Goal: Transaction & Acquisition: Purchase product/service

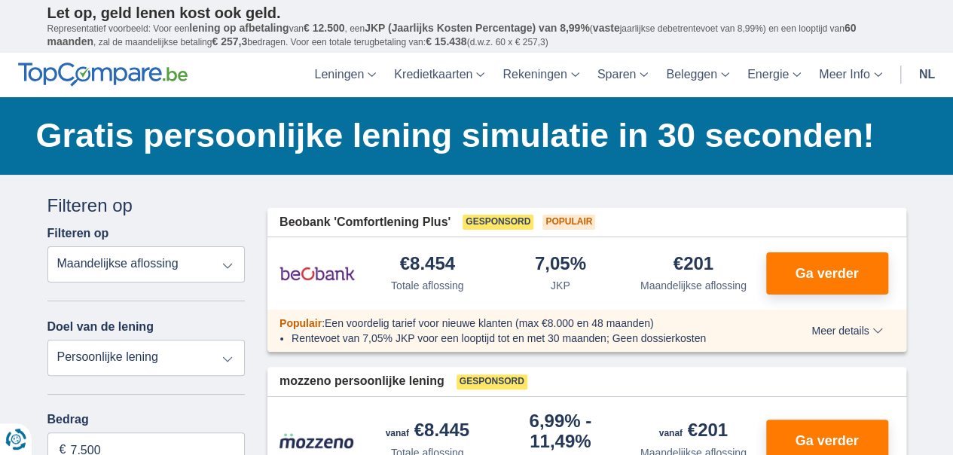
click at [226, 268] on select "Totale aflossing JKP Maandelijkse aflossing" at bounding box center [146, 264] width 198 height 36
click at [47, 246] on select "Totale aflossing JKP Maandelijkse aflossing" at bounding box center [146, 264] width 198 height 36
click at [226, 361] on select "Persoonlijke lening Auto Moto / fiets Mobilhome / caravan Renovatie Energie Sch…" at bounding box center [146, 358] width 198 height 36
select select "vehicleLoan"
click at [47, 340] on select "Persoonlijke lening Auto Moto / fiets Mobilhome / caravan Renovatie Energie Sch…" at bounding box center [146, 358] width 198 height 36
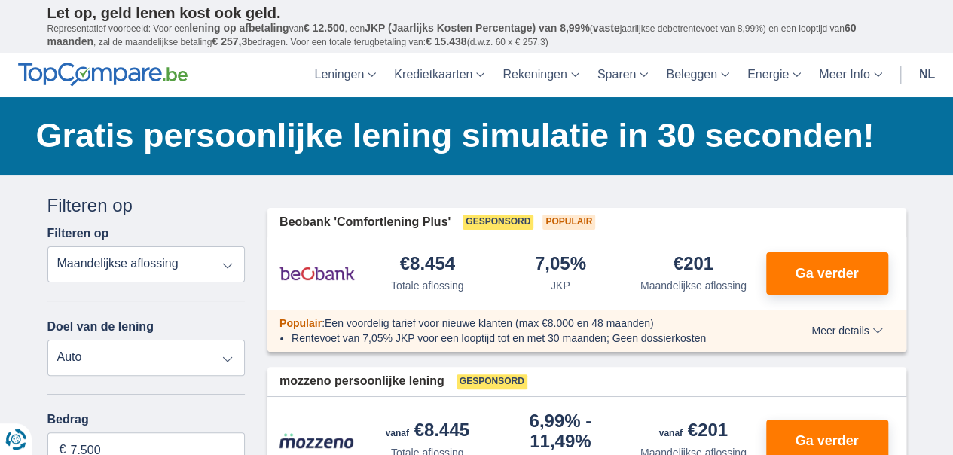
select select "3-4"
type input "15.000"
type input "15250"
select select "60"
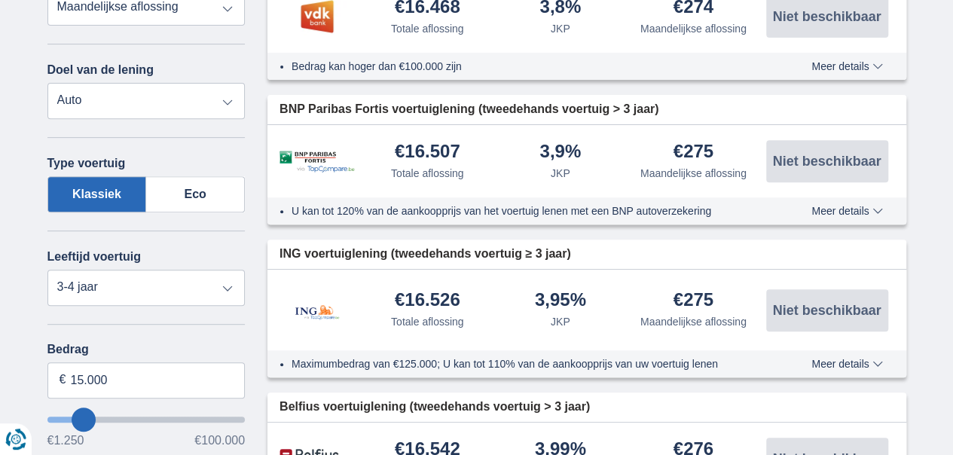
scroll to position [301, 0]
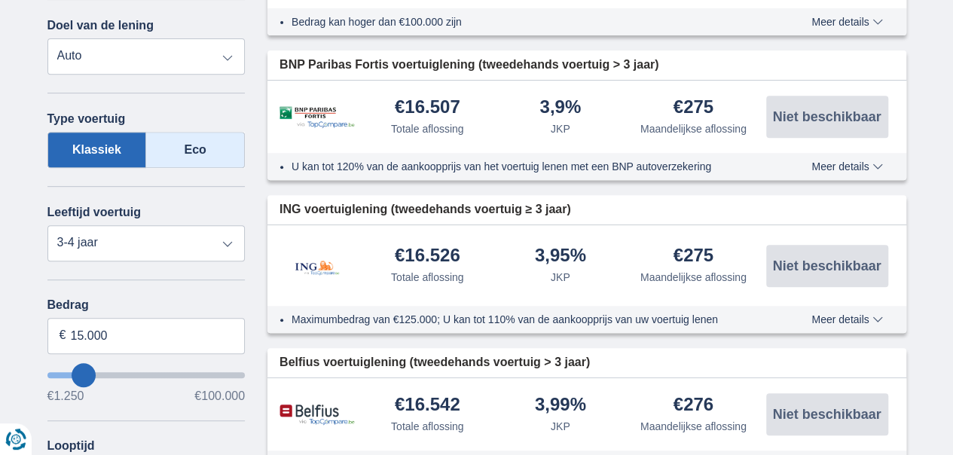
click at [193, 150] on label "Eco" at bounding box center [195, 150] width 99 height 36
click at [0, 0] on input "Eco" at bounding box center [0, 0] width 0 height 0
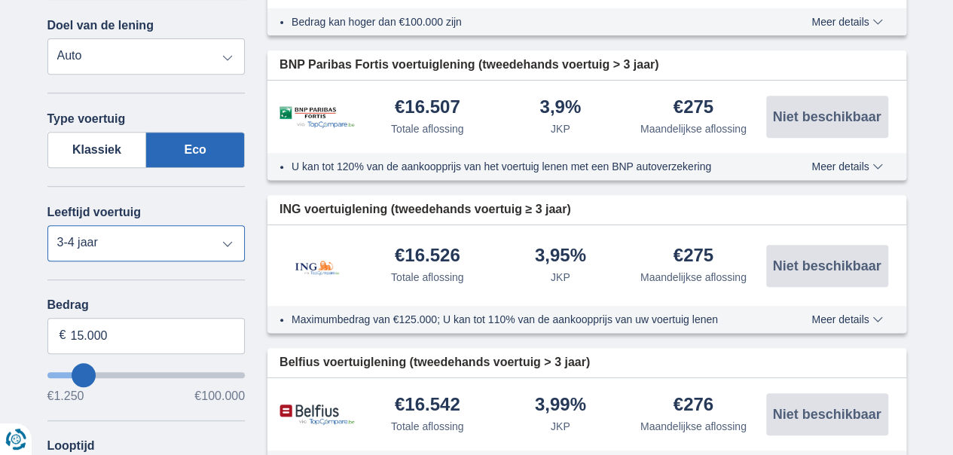
click at [229, 243] on select "Nieuw 0-1 jaar 1-2 jaar 2-3 jaar 3-4 jaar 4-5 jaar 5+ jaar" at bounding box center [146, 243] width 198 height 36
select select "0-1"
click at [47, 225] on select "Nieuw 0-1 jaar 1-2 jaar 2-3 jaar 3-4 jaar 4-5 jaar 5+ jaar" at bounding box center [146, 243] width 198 height 36
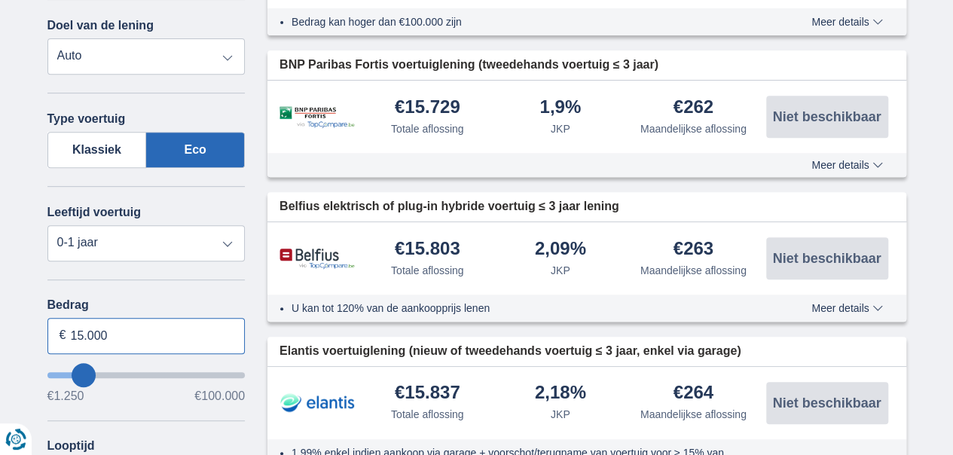
click at [83, 340] on input "15.000" at bounding box center [146, 336] width 198 height 36
type input "15250"
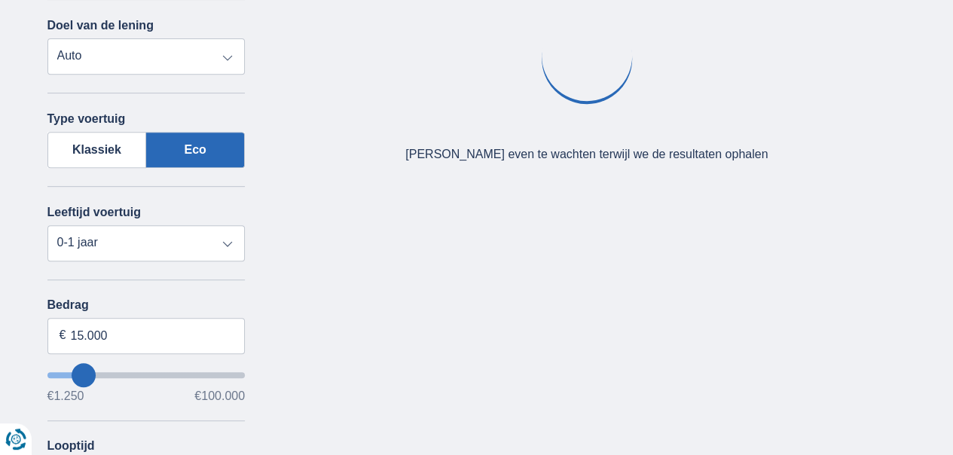
drag, startPoint x: 83, startPoint y: 337, endPoint x: 23, endPoint y: 298, distance: 71.3
click at [23, 298] on div "× widget.non-eligible-application.title widget.non-eligible-application.text no…" at bounding box center [476, 352] width 953 height 958
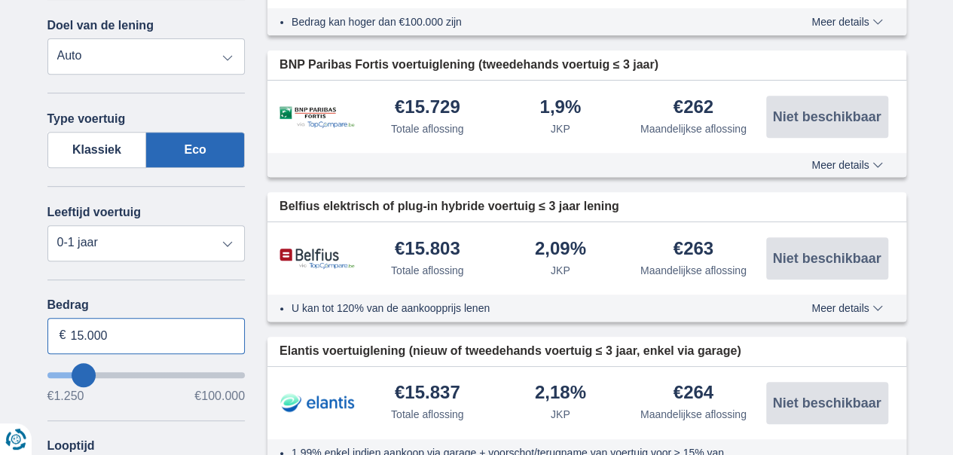
click at [83, 343] on input "15.000" at bounding box center [146, 336] width 198 height 36
type input "10.000"
type input "10250"
select select "48"
type input "15.250"
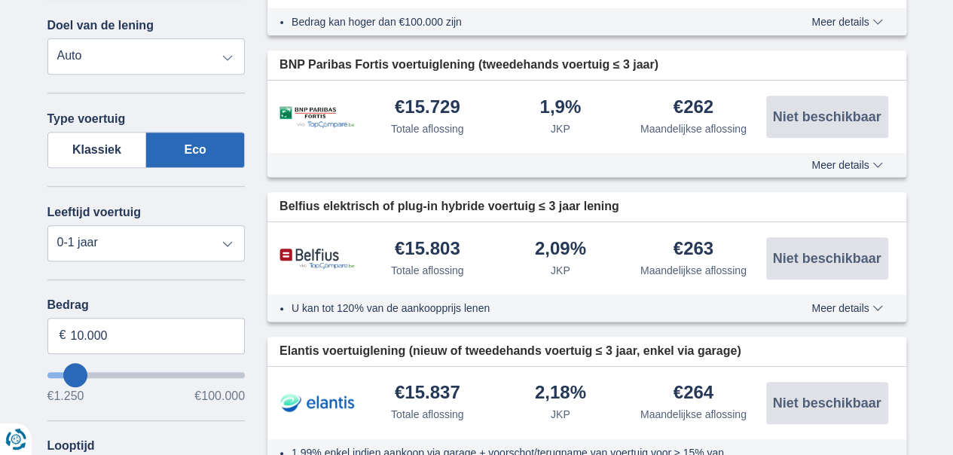
type input "15250"
select select "84"
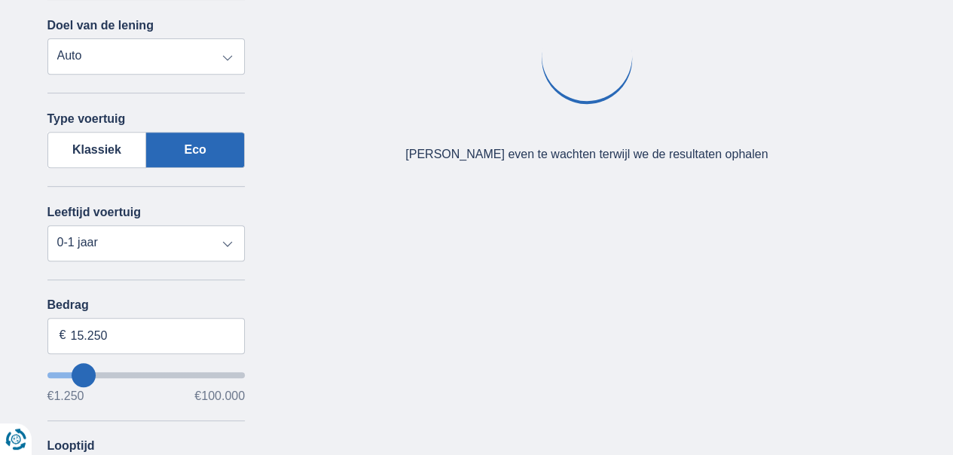
type input "16250"
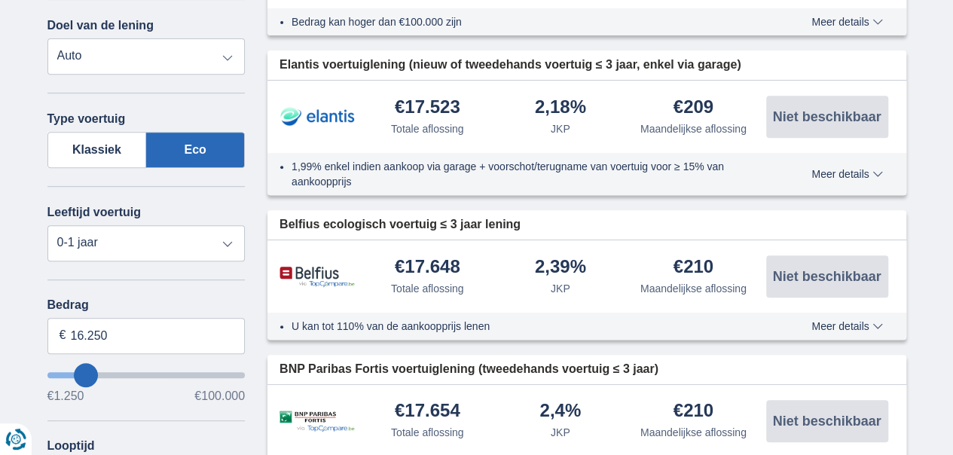
type input "17.250"
type input "17250"
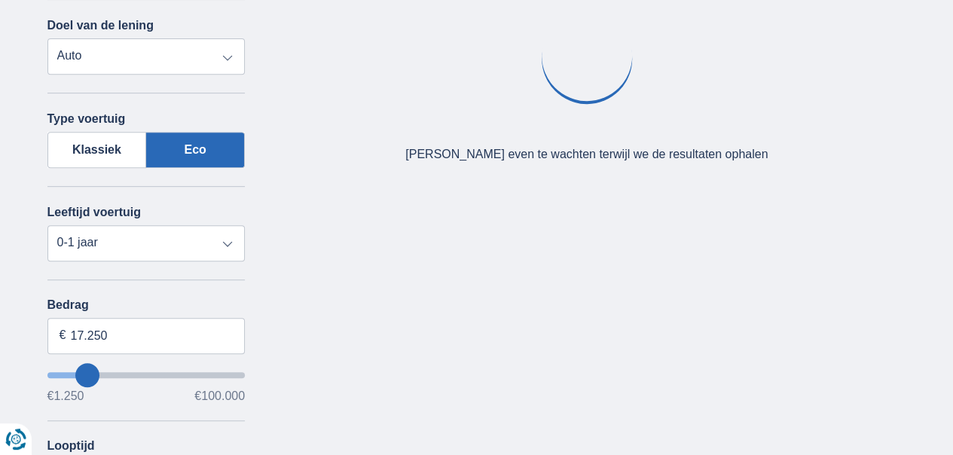
type input "15.250"
type input "15250"
type input "16.250"
type input "16250"
type input "17.250"
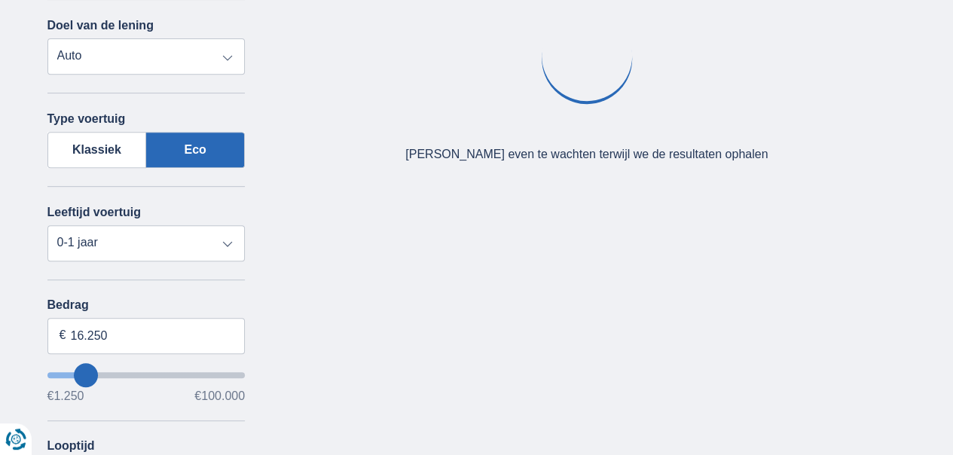
type input "17250"
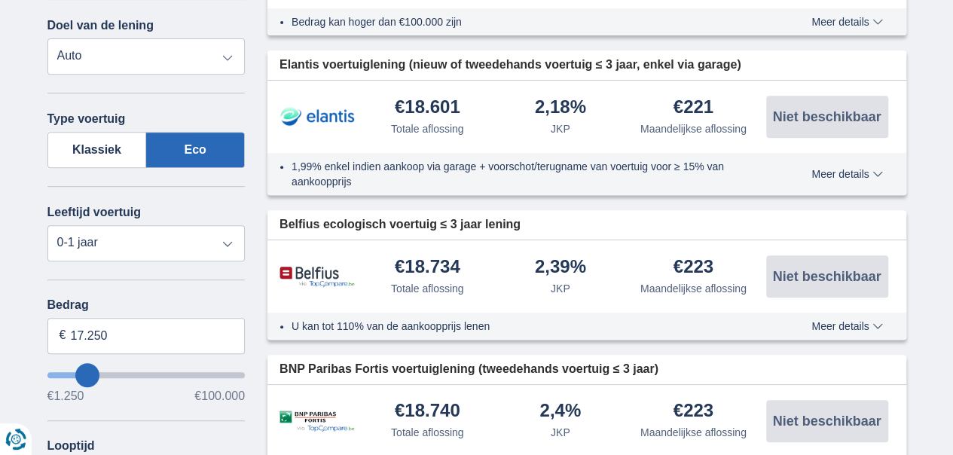
type input "14.250"
type input "14250"
select select "60"
type input "14250"
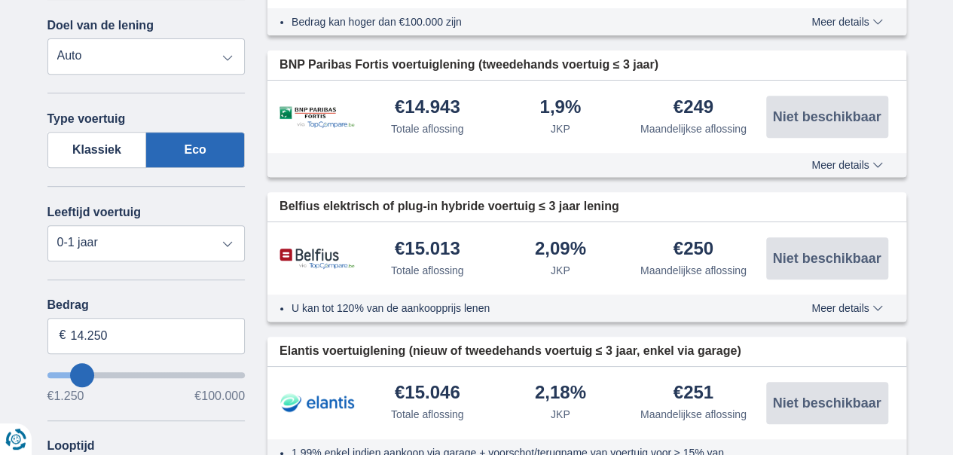
scroll to position [377, 0]
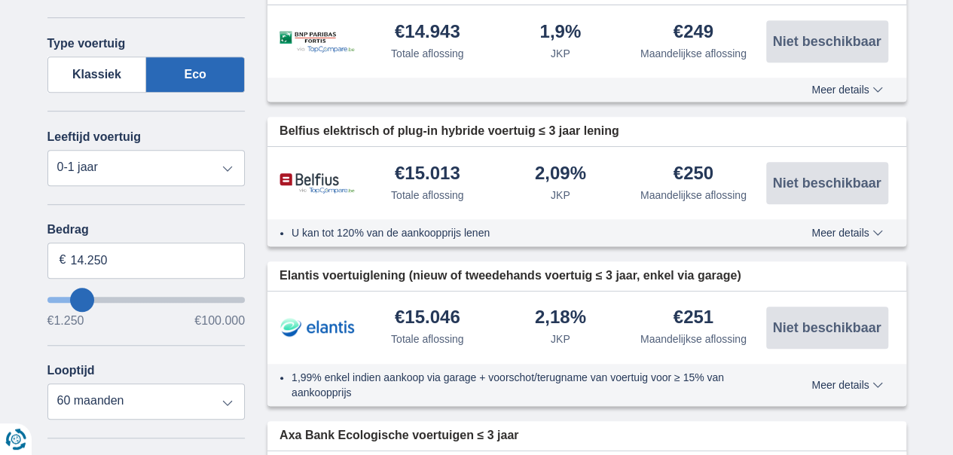
type input "41.250"
type input "41250"
select select "120"
type input "41250"
click at [130, 298] on input "wantToBorrow" at bounding box center [146, 300] width 198 height 6
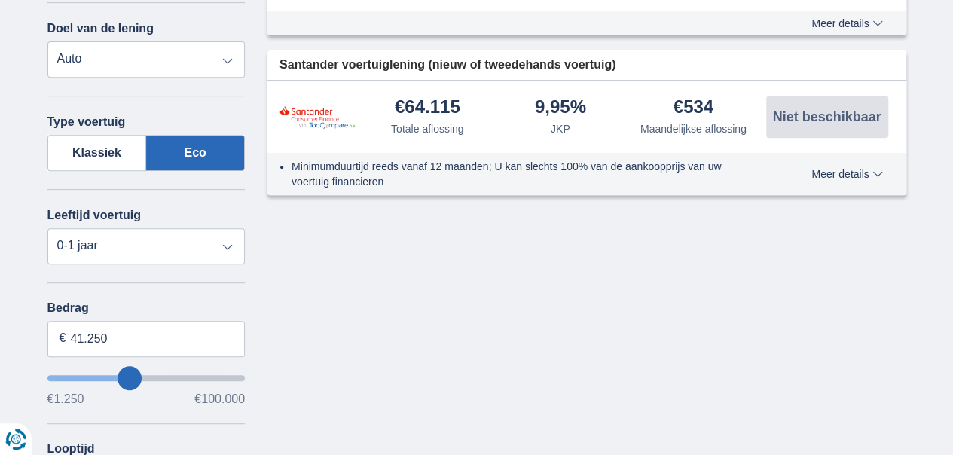
scroll to position [301, 0]
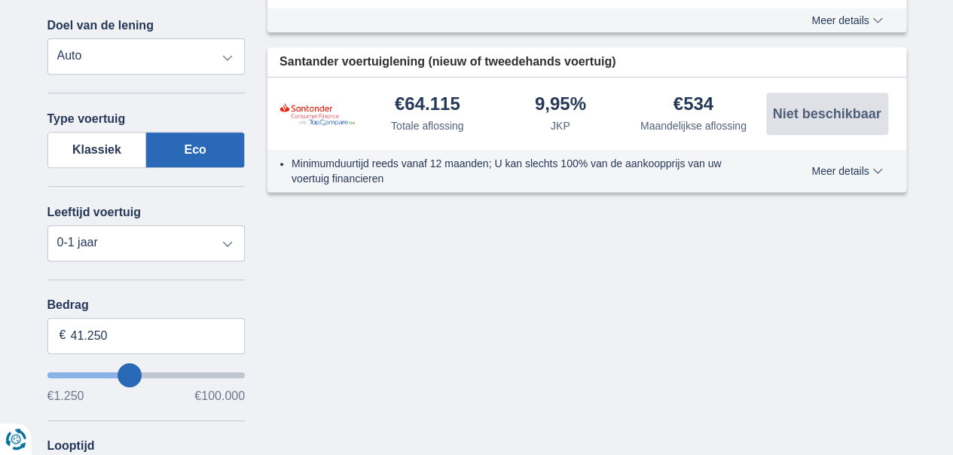
type input "18.250"
type input "18250"
select select "84"
type input "18250"
click at [89, 375] on input "wantToBorrow" at bounding box center [146, 375] width 198 height 6
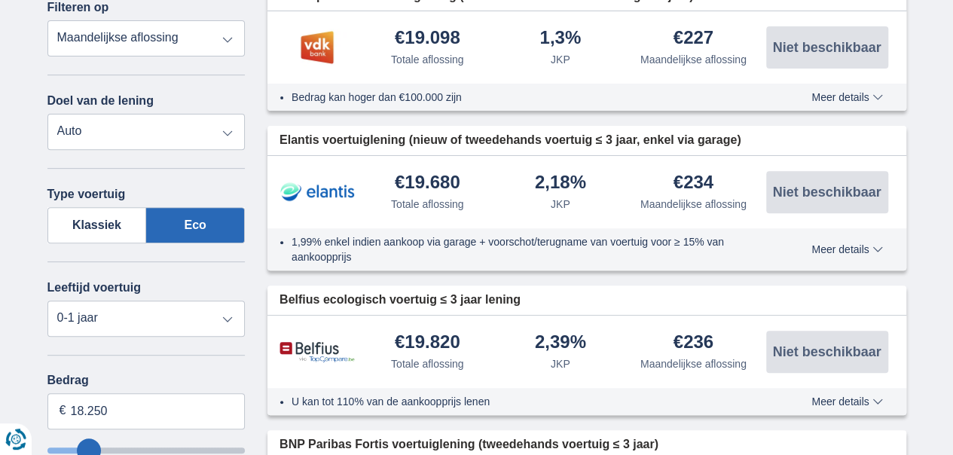
scroll to position [377, 0]
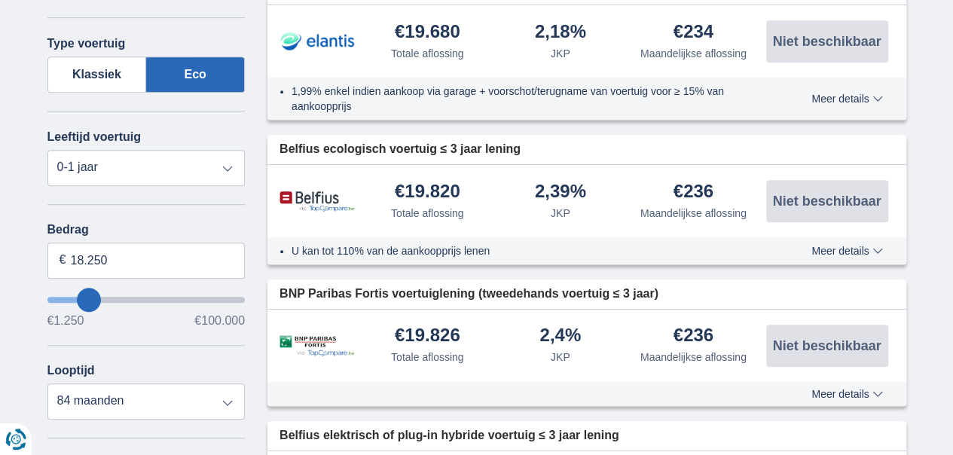
click at [79, 303] on input "wantToBorrow" at bounding box center [146, 300] width 198 height 6
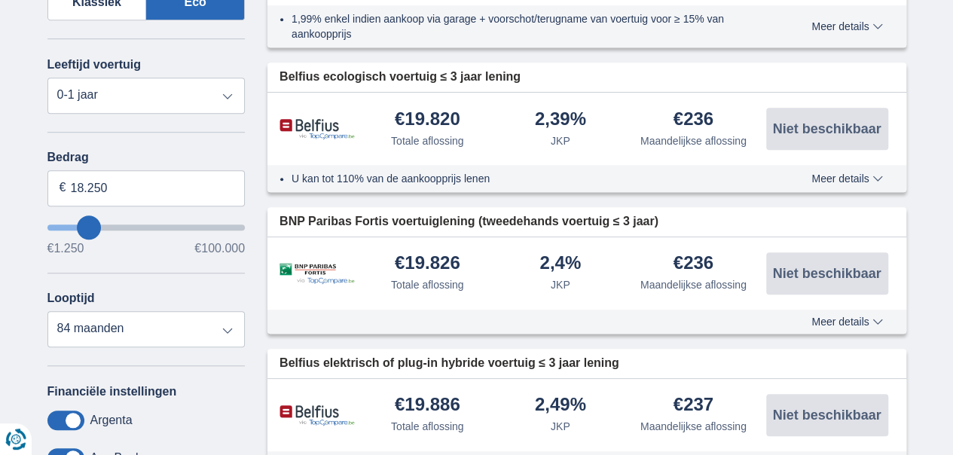
scroll to position [452, 0]
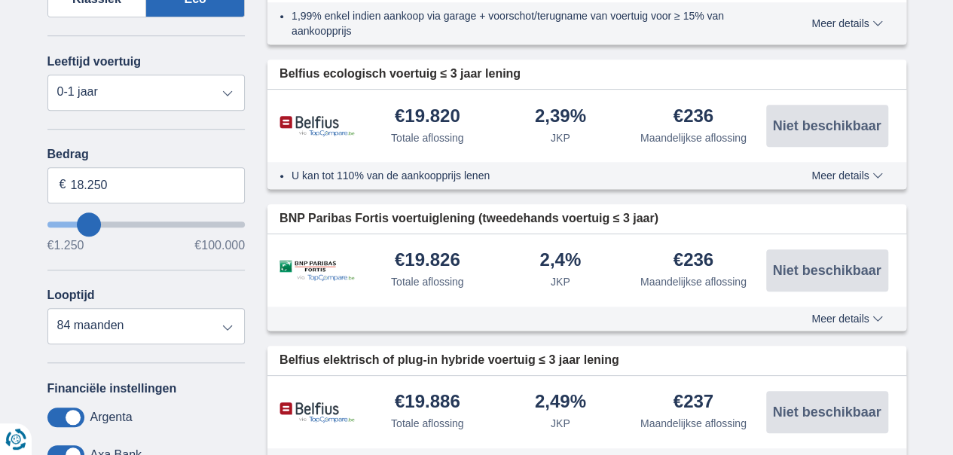
type input "9.250"
type input "9250"
select select "48"
type input "9250"
click at [73, 225] on input "wantToBorrow" at bounding box center [146, 225] width 198 height 6
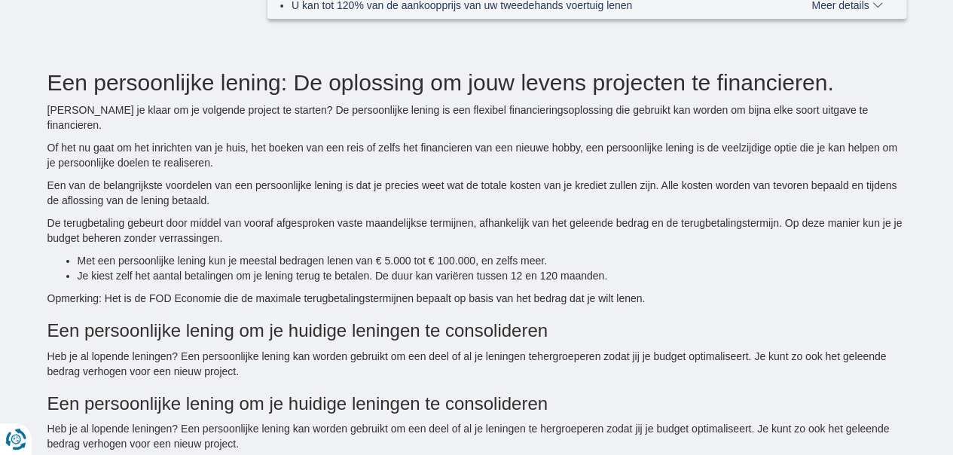
scroll to position [2563, 0]
